Goal: Navigation & Orientation: Find specific page/section

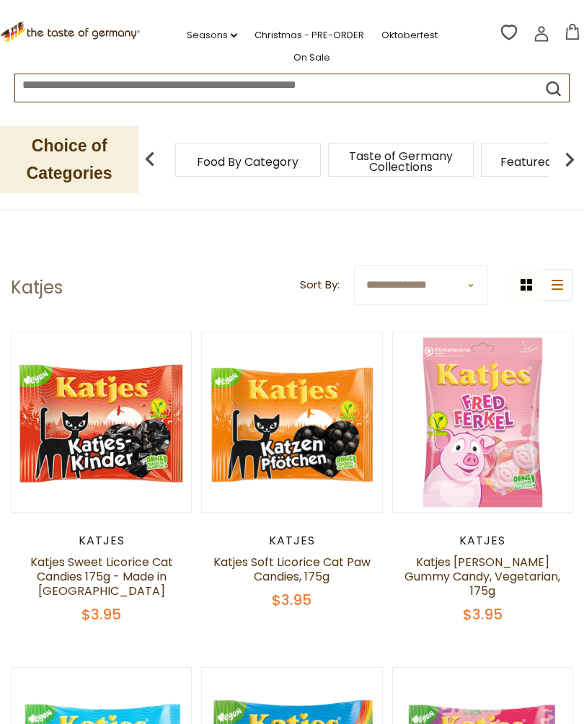
click at [320, 37] on link "Christmas - PRE-ORDER" at bounding box center [309, 35] width 110 height 16
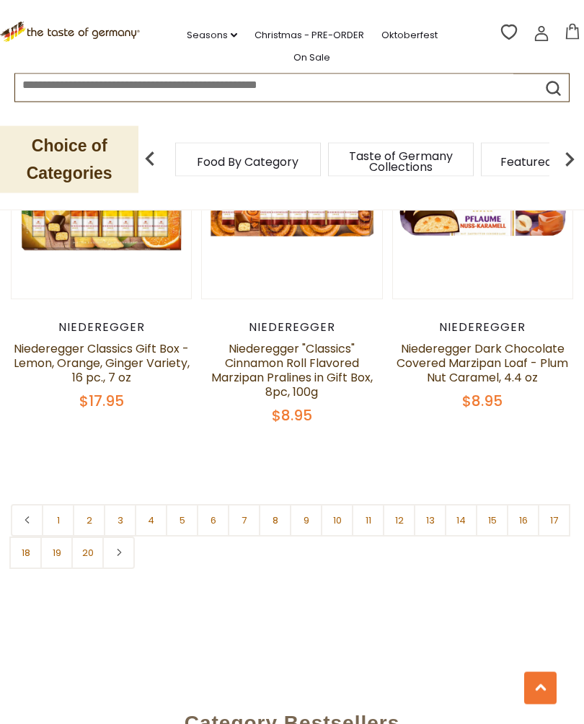
scroll to position [4141, 0]
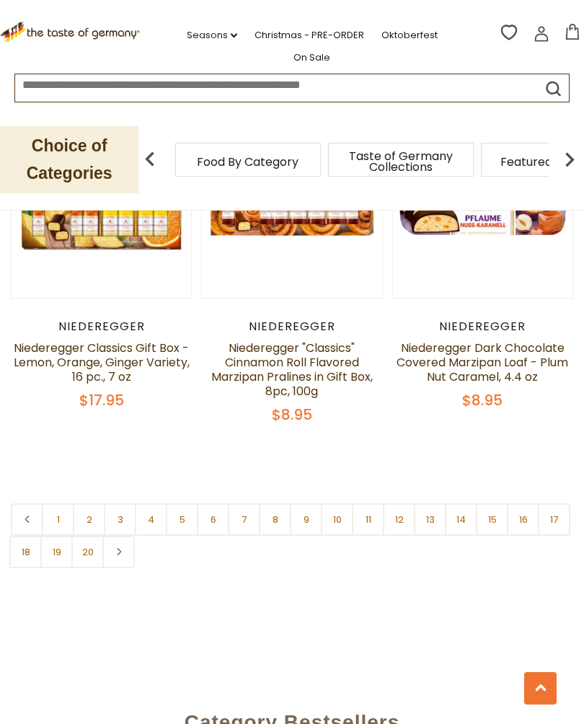
click at [95, 503] on link "2" at bounding box center [89, 519] width 32 height 32
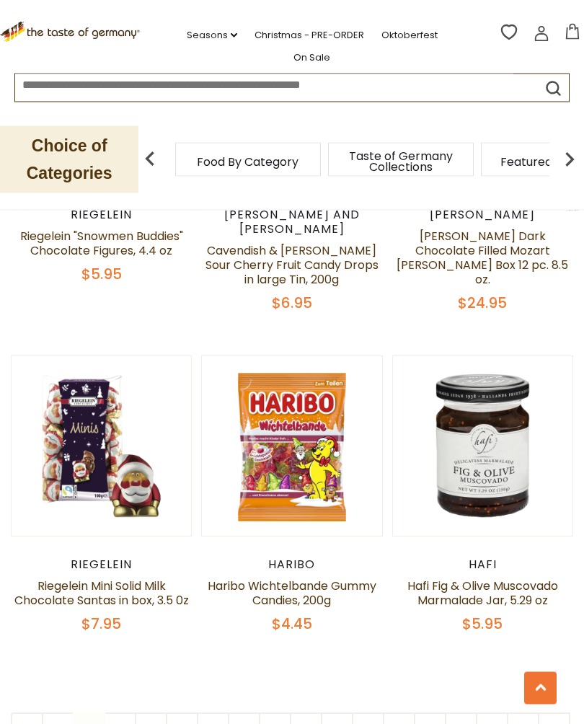
scroll to position [3891, 0]
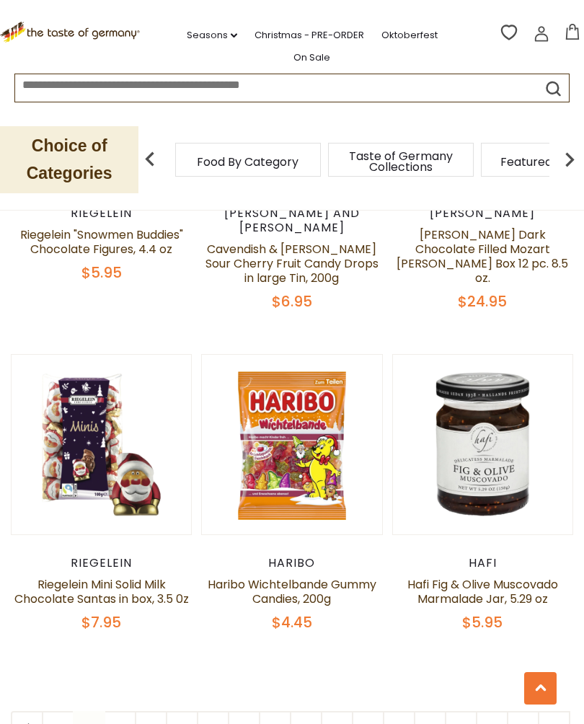
click at [125, 711] on link "3" at bounding box center [120, 727] width 32 height 32
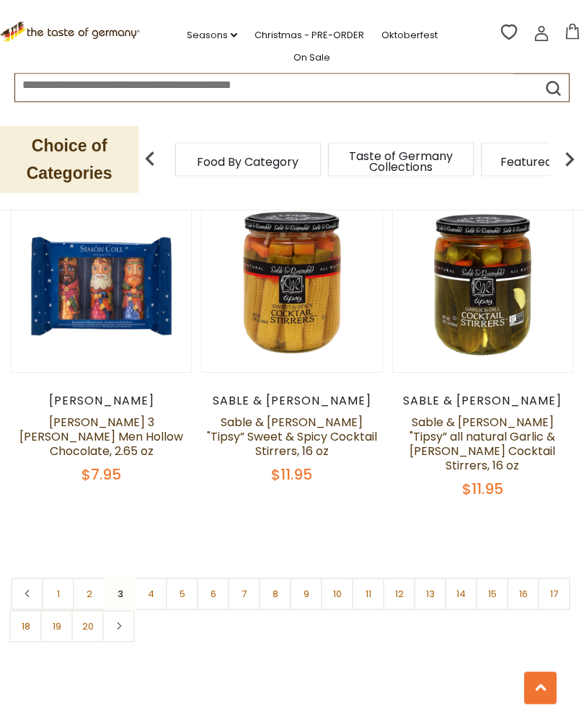
scroll to position [3971, 0]
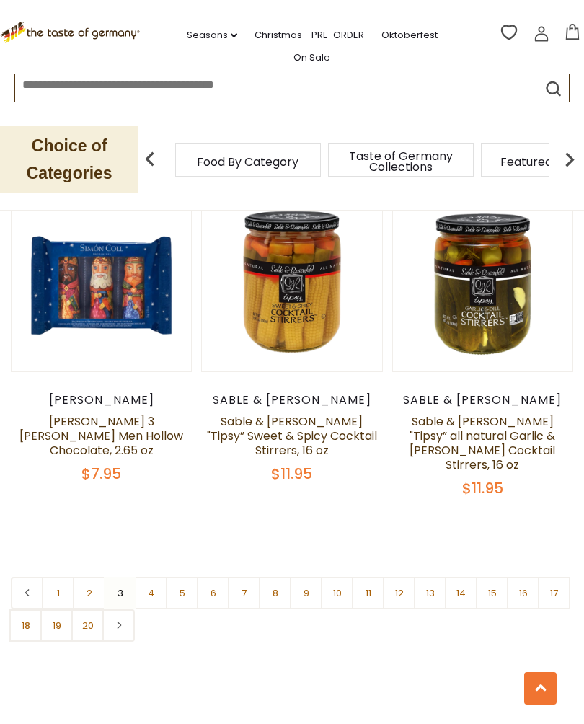
click at [152, 581] on link "4" at bounding box center [151, 593] width 32 height 32
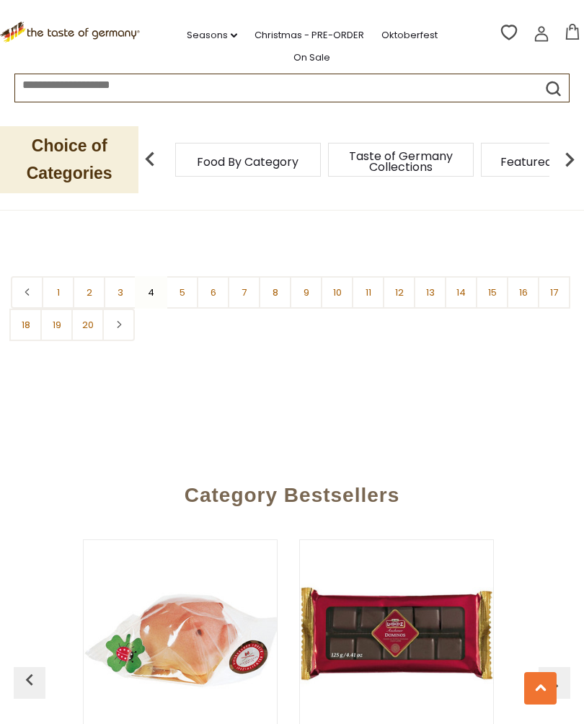
scroll to position [4280, 0]
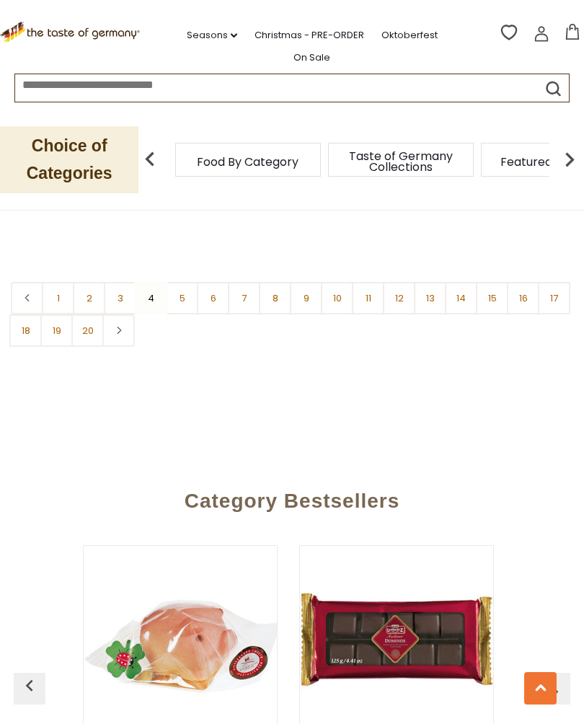
click at [178, 284] on link "5" at bounding box center [182, 298] width 32 height 32
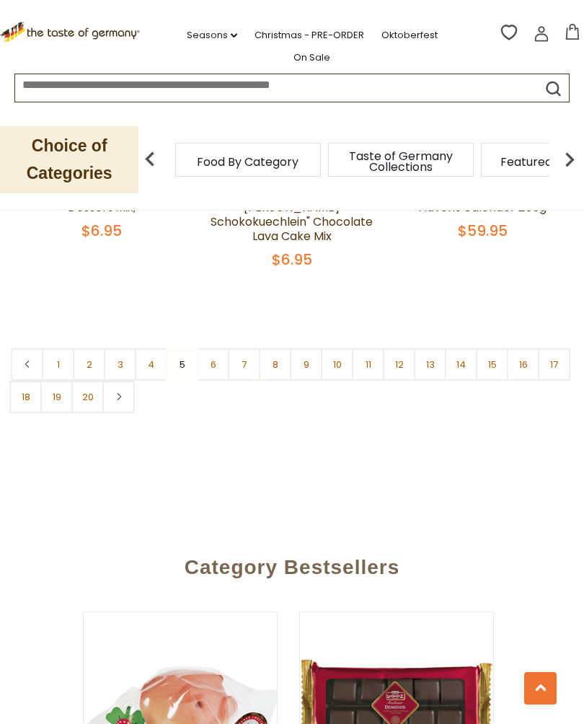
scroll to position [4294, 0]
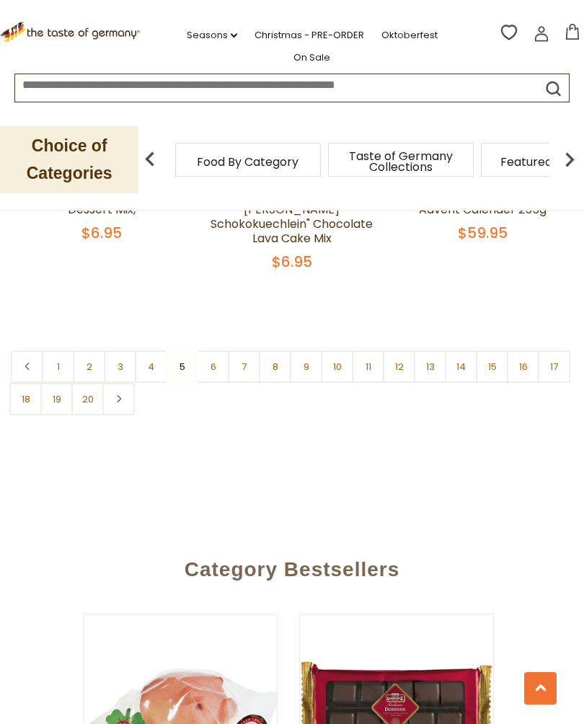
click at [213, 350] on link "6" at bounding box center [213, 366] width 32 height 32
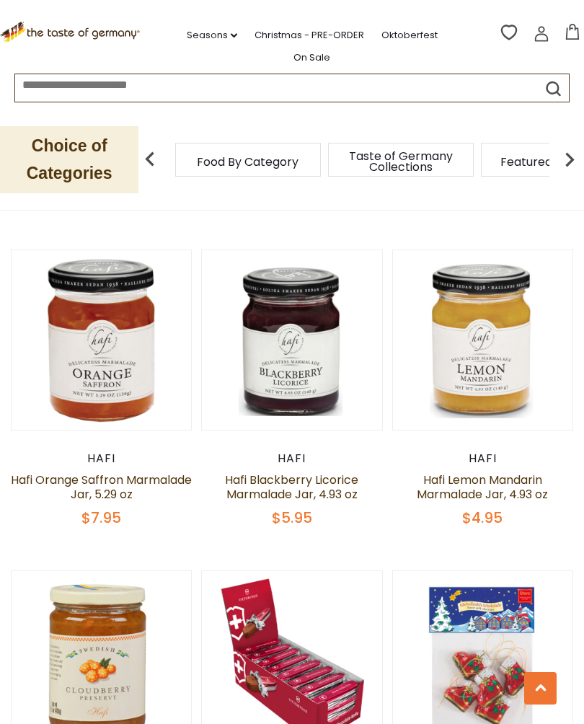
scroll to position [2248, 0]
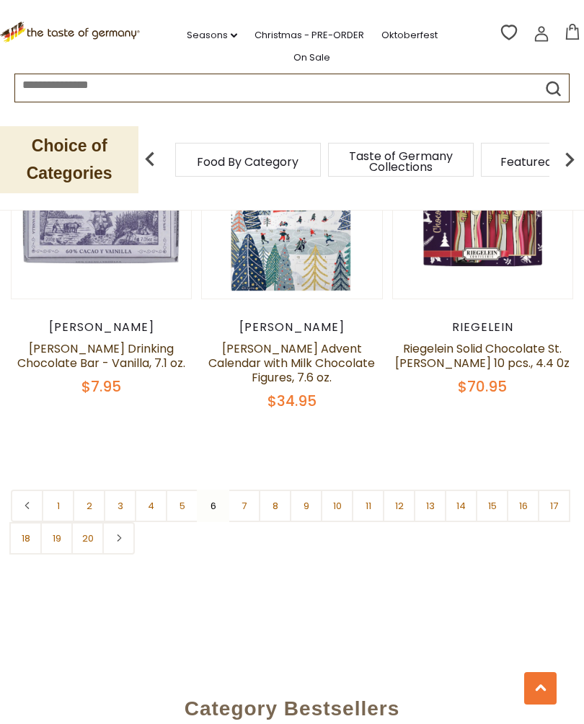
click at [244, 489] on link "7" at bounding box center [244, 505] width 32 height 32
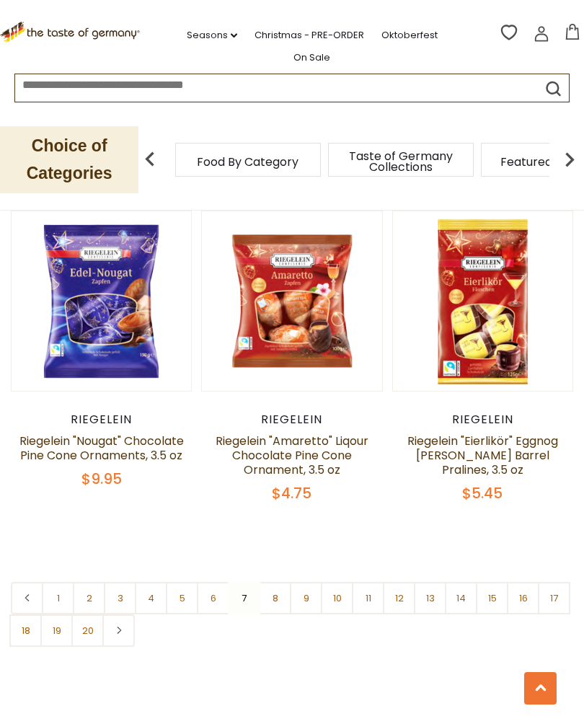
scroll to position [4024, 0]
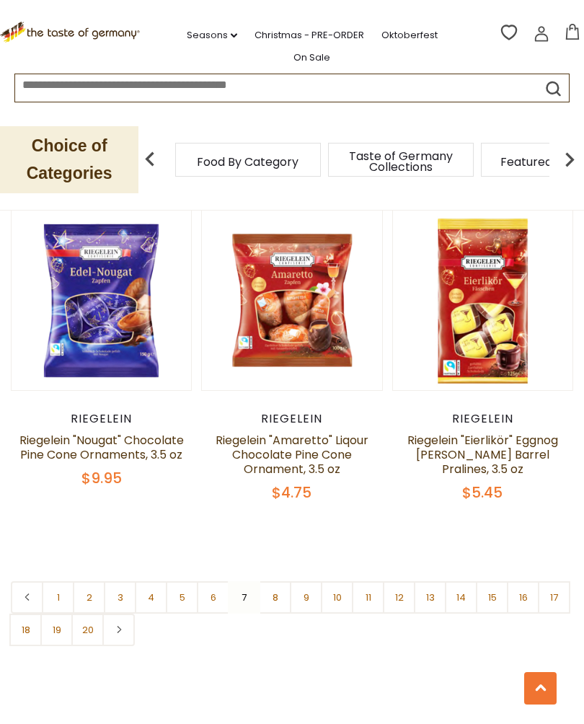
click at [268, 581] on link "8" at bounding box center [275, 597] width 32 height 32
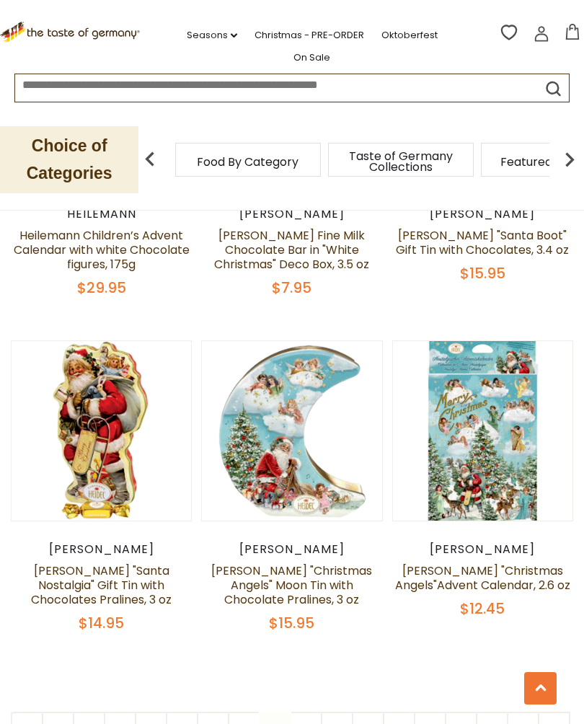
scroll to position [3866, 0]
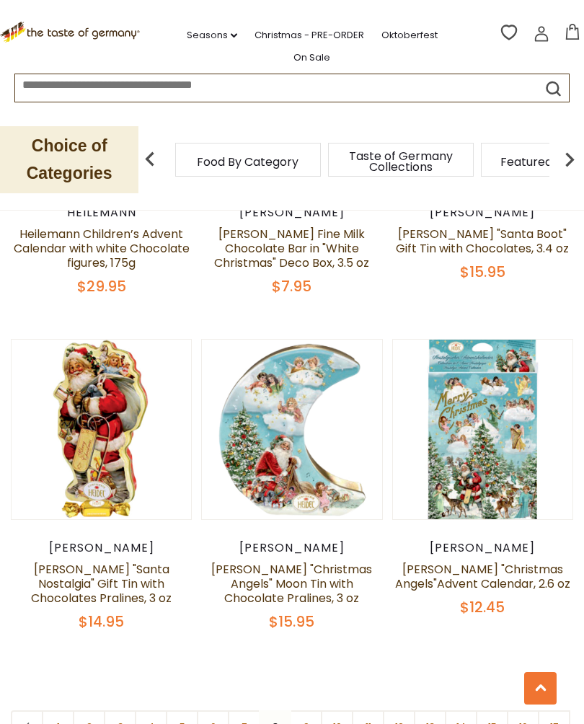
click at [306, 710] on link "9" at bounding box center [306, 726] width 32 height 32
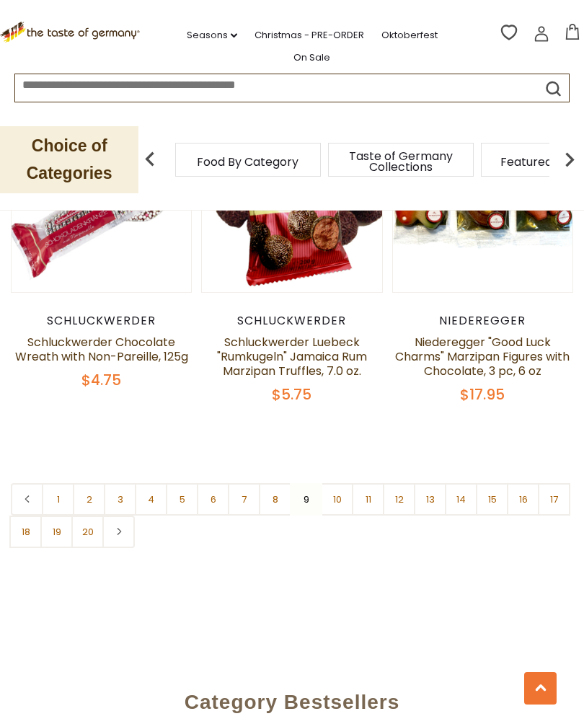
scroll to position [4181, 0]
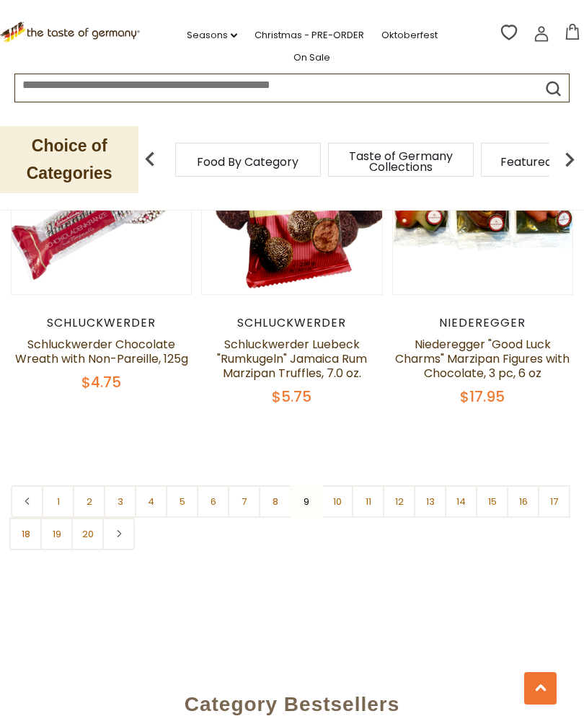
click at [329, 485] on link "10" at bounding box center [337, 501] width 32 height 32
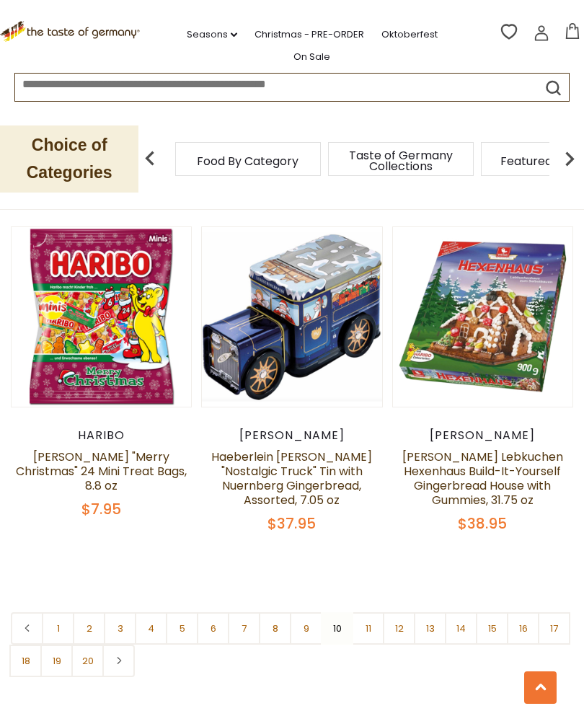
scroll to position [4007, 0]
click at [368, 612] on link "11" at bounding box center [368, 628] width 32 height 32
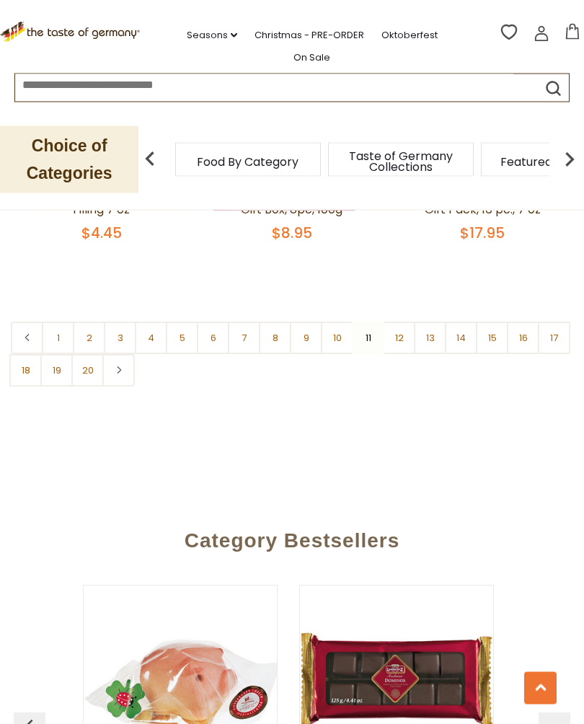
scroll to position [4278, 0]
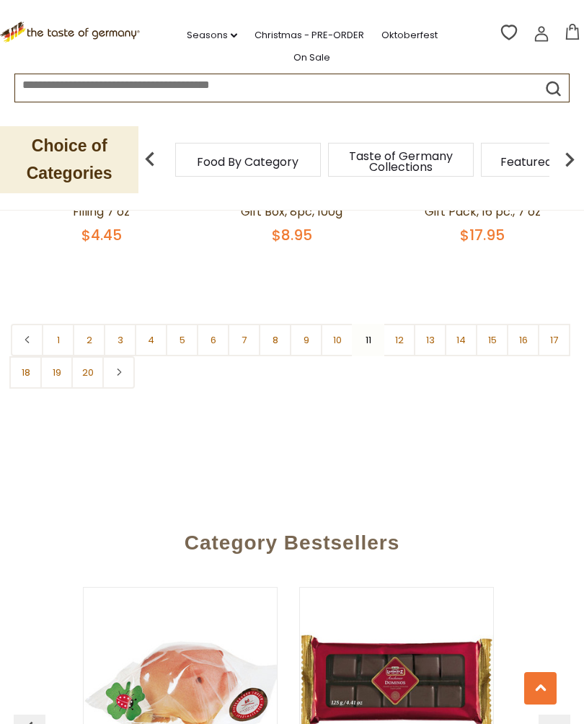
click at [400, 324] on link "12" at bounding box center [399, 340] width 32 height 32
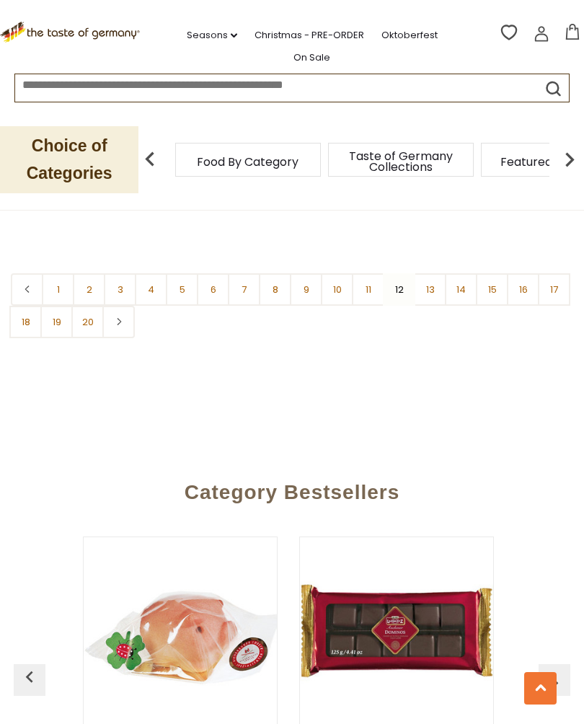
scroll to position [4347, 0]
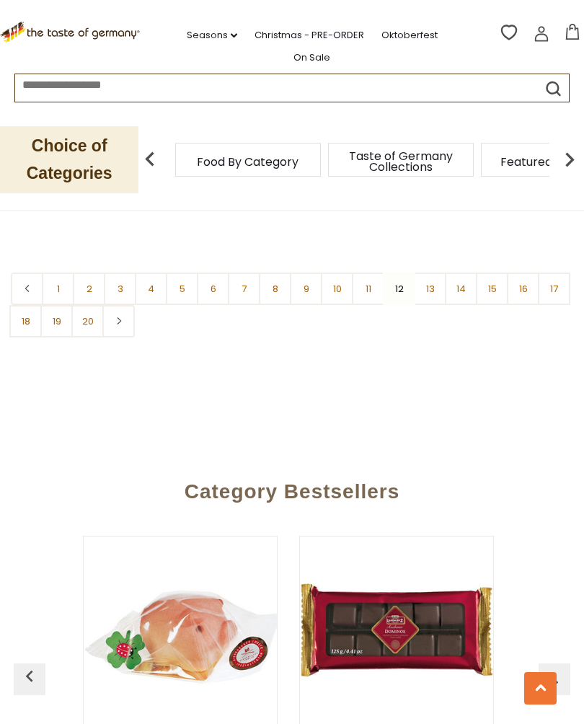
click at [433, 274] on link "13" at bounding box center [430, 288] width 32 height 32
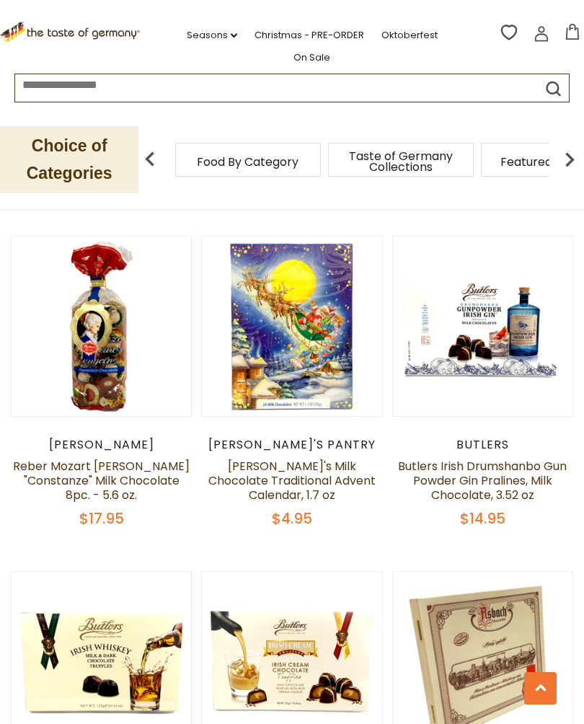
scroll to position [1998, 0]
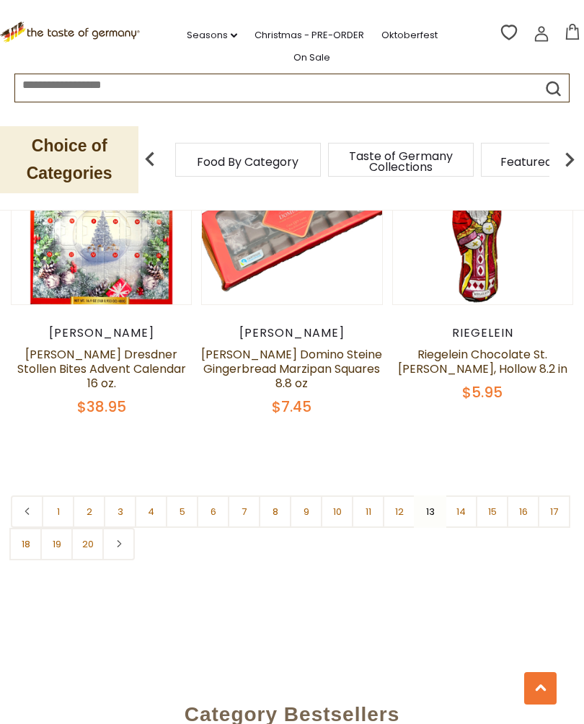
click at [458, 495] on link "14" at bounding box center [461, 511] width 32 height 32
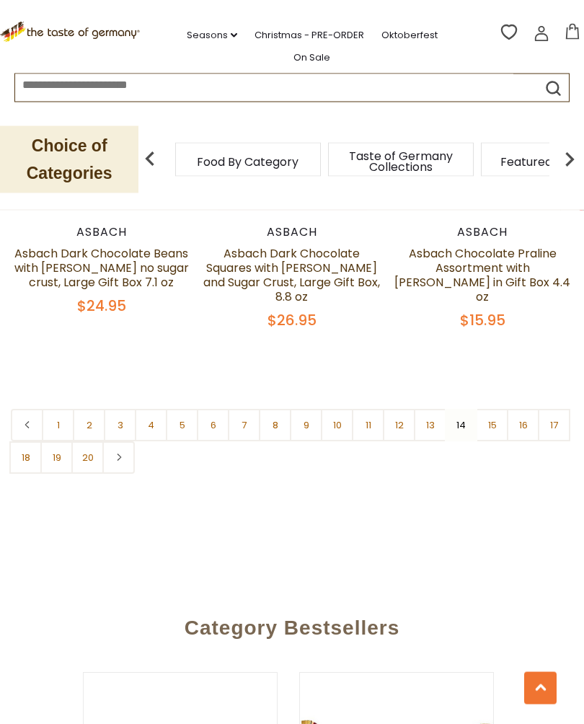
scroll to position [4223, 0]
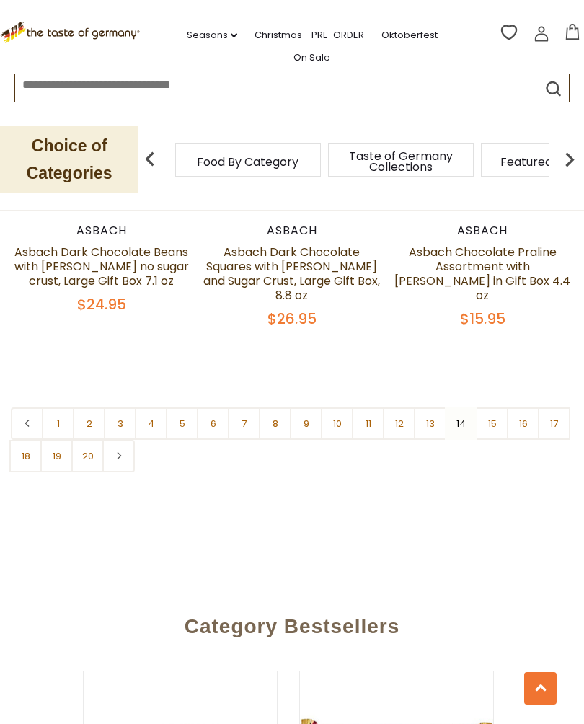
click at [496, 407] on link "15" at bounding box center [492, 423] width 32 height 32
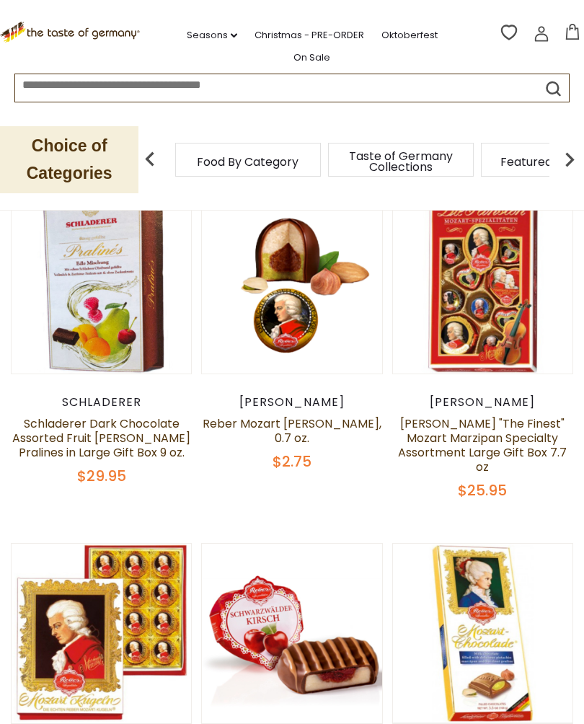
scroll to position [446, 0]
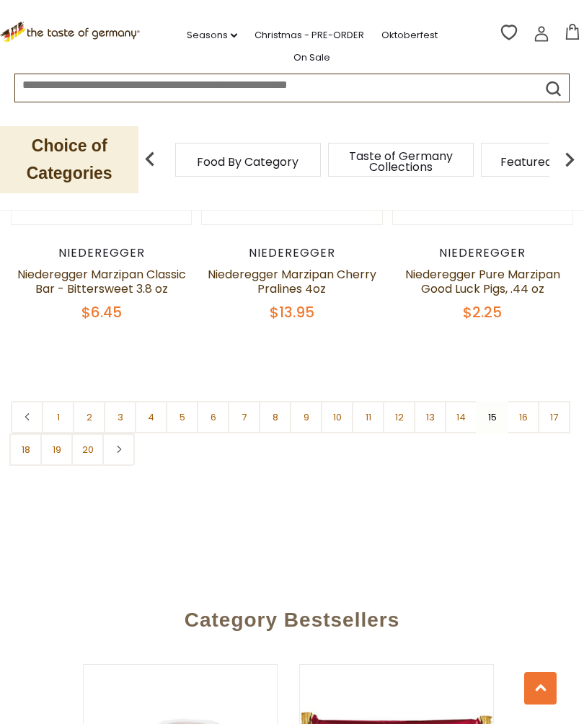
click at [520, 401] on link "16" at bounding box center [523, 417] width 32 height 32
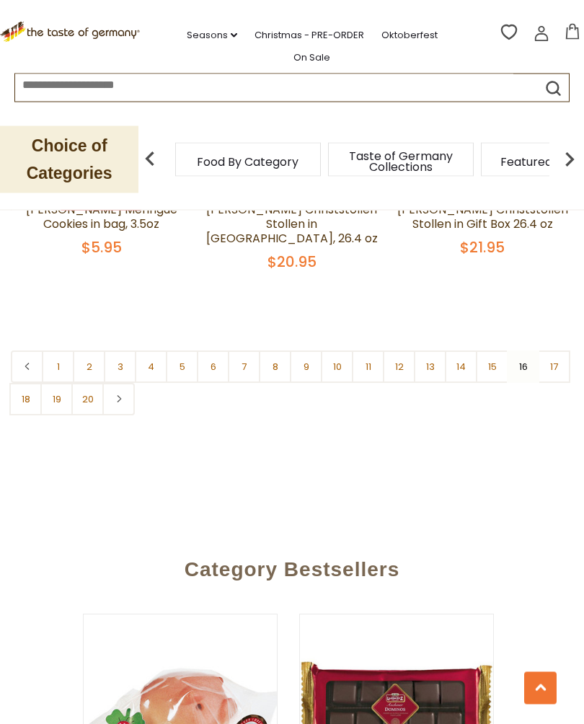
scroll to position [4165, 0]
click at [559, 351] on link "17" at bounding box center [554, 366] width 32 height 32
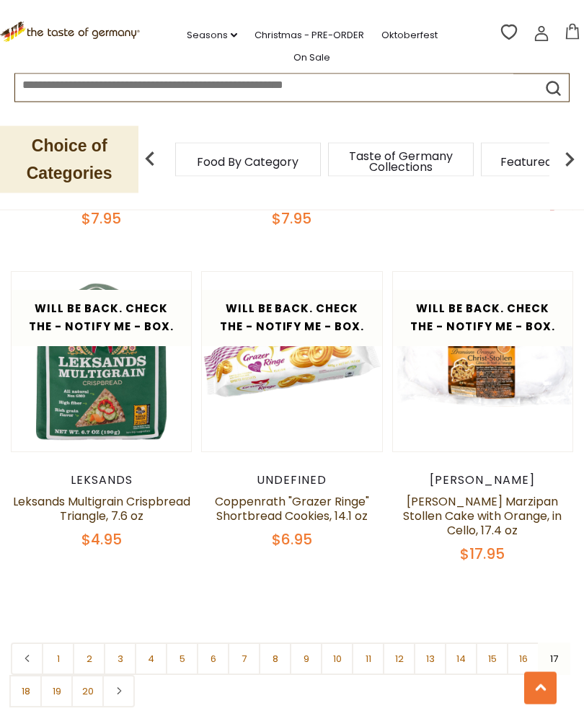
scroll to position [3935, 0]
